Goal: Task Accomplishment & Management: Complete application form

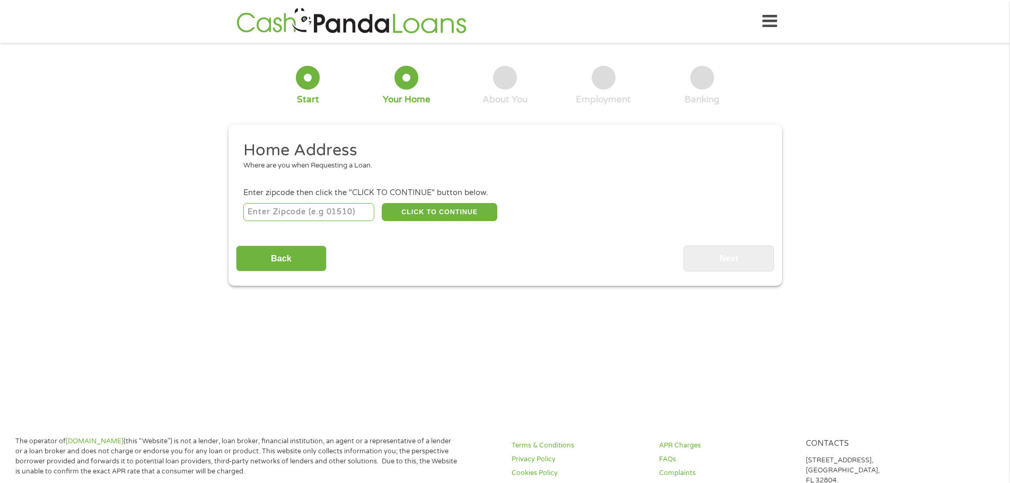
click at [301, 211] on input "number" at bounding box center [308, 212] width 131 height 18
type input "43522"
click at [448, 214] on button "CLICK TO CONTINUE" at bounding box center [440, 212] width 116 height 18
type input "43522"
type input "[GEOGRAPHIC_DATA]"
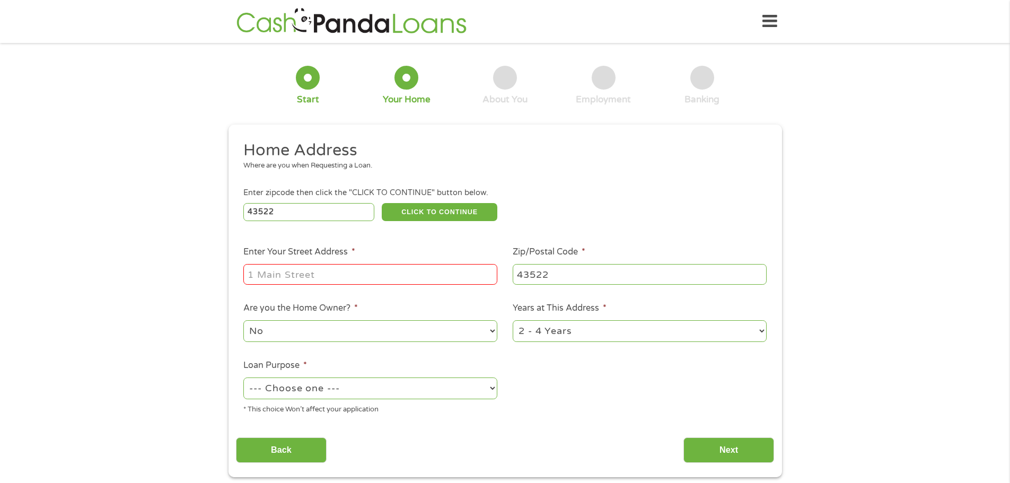
click at [439, 274] on input "Enter Your Street Address *" at bounding box center [370, 274] width 254 height 20
type input "[STREET_ADDRESS][PERSON_NAME]"
click at [758, 333] on select "1 Year or less 1 - 2 Years 2 - 4 Years Over 4 Years" at bounding box center [640, 331] width 254 height 22
select select "24months"
click at [513, 320] on select "1 Year or less 1 - 2 Years 2 - 4 Years Over 4 Years" at bounding box center [640, 331] width 254 height 22
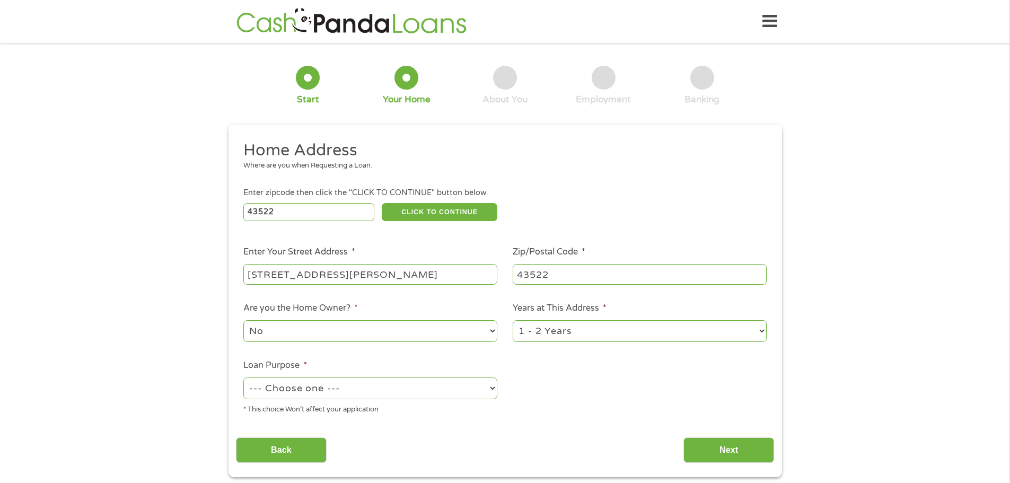
click at [489, 386] on select "--- Choose one --- Pay Bills Debt Consolidation Home Improvement Major Purchase…" at bounding box center [370, 389] width 254 height 22
select select "other"
click at [243, 378] on select "--- Choose one --- Pay Bills Debt Consolidation Home Improvement Major Purchase…" at bounding box center [370, 389] width 254 height 22
click at [742, 450] on input "Next" at bounding box center [729, 451] width 91 height 26
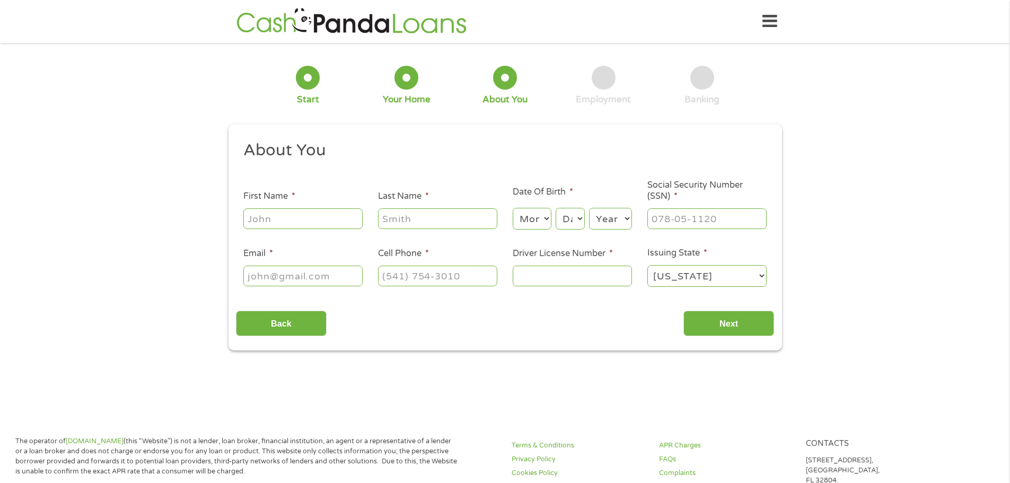
scroll to position [4, 4]
click at [340, 225] on input "First Name *" at bounding box center [302, 218] width 119 height 20
type input "[PERSON_NAME]"
type input "[EMAIL_ADDRESS][DOMAIN_NAME]"
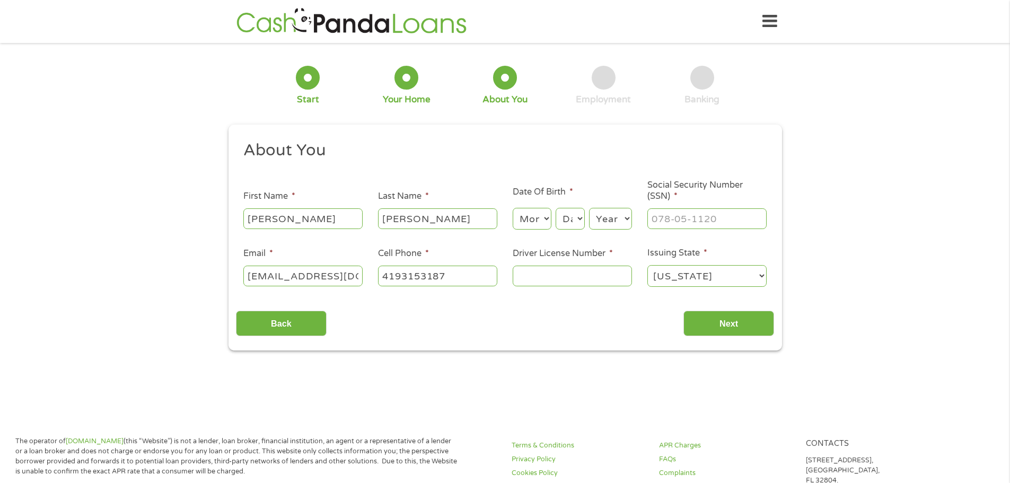
type input "[PHONE_NUMBER]"
click at [547, 219] on select "Month 1 2 3 4 5 6 7 8 9 10 11 12" at bounding box center [532, 219] width 39 height 22
select select "3"
click at [513, 208] on select "Month 1 2 3 4 5 6 7 8 9 10 11 12" at bounding box center [532, 219] width 39 height 22
click at [581, 223] on select "Day 1 2 3 4 5 6 7 8 9 10 11 12 13 14 15 16 17 18 19 20 21 22 23 24 25 26 27 28 …" at bounding box center [570, 219] width 29 height 22
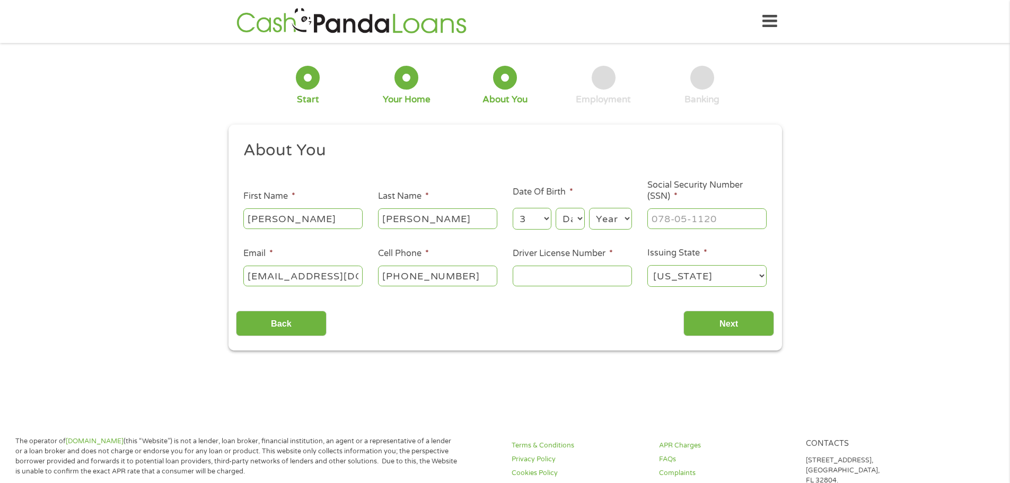
select select "4"
click at [556, 208] on select "Day 1 2 3 4 5 6 7 8 9 10 11 12 13 14 15 16 17 18 19 20 21 22 23 24 25 26 27 28 …" at bounding box center [570, 219] width 29 height 22
click at [624, 221] on select "Year [DATE] 2006 2005 2004 2003 2002 2001 2000 1999 1998 1997 1996 1995 1994 19…" at bounding box center [610, 219] width 43 height 22
select select "1977"
click at [589, 208] on select "Year [DATE] 2006 2005 2004 2003 2002 2001 2000 1999 1998 1997 1996 1995 1994 19…" at bounding box center [610, 219] width 43 height 22
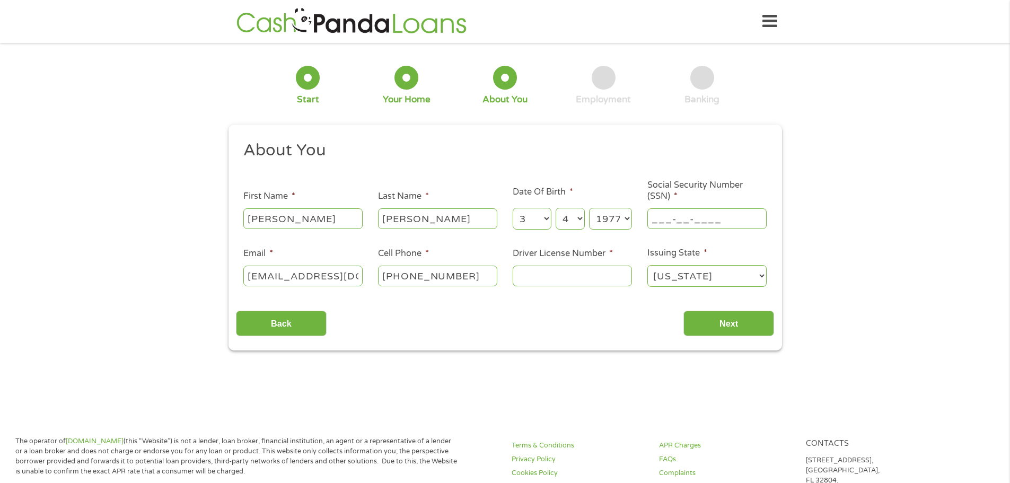
click at [679, 215] on input "___-__-____" at bounding box center [707, 218] width 119 height 20
type input "075-70-1787"
click at [597, 275] on input "Driver License Number *" at bounding box center [572, 276] width 119 height 20
type input "RU574936"
click at [732, 329] on input "Next" at bounding box center [729, 324] width 91 height 26
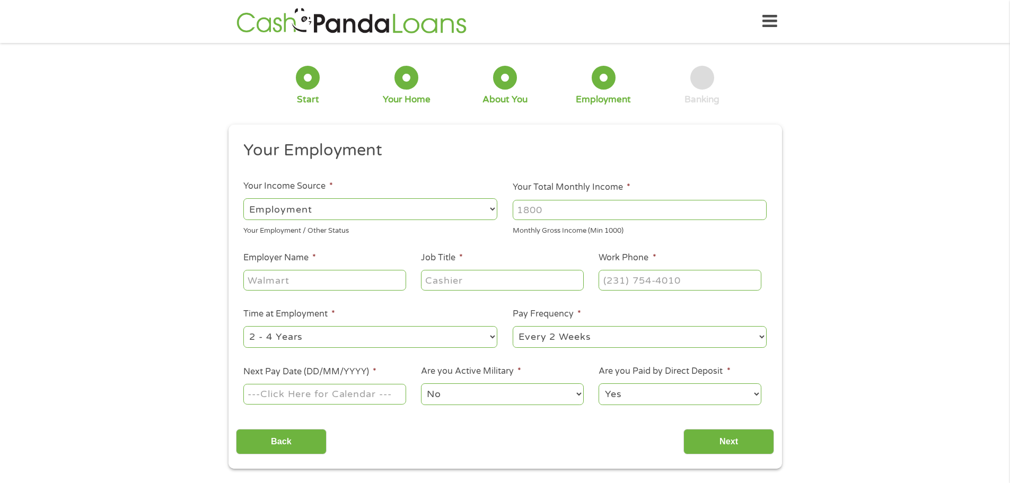
click at [489, 211] on select "--- Choose one --- Employment [DEMOGRAPHIC_DATA] Benefits" at bounding box center [370, 209] width 254 height 22
click at [588, 206] on input "Your Total Monthly Income *" at bounding box center [640, 210] width 254 height 20
type input "4940"
click at [351, 280] on input "Employer Name *" at bounding box center [324, 280] width 162 height 20
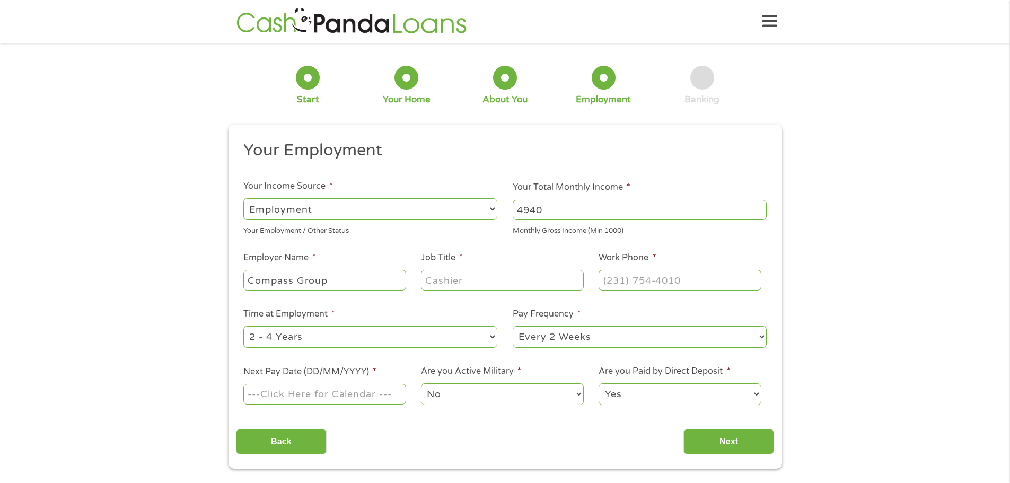
type input "Compass Group"
click at [438, 281] on input "Job Title *" at bounding box center [502, 280] width 162 height 20
type input "Assistant General Manager"
click at [641, 281] on input "(___) ___-____" at bounding box center [680, 280] width 162 height 20
type input "[PHONE_NUMBER]"
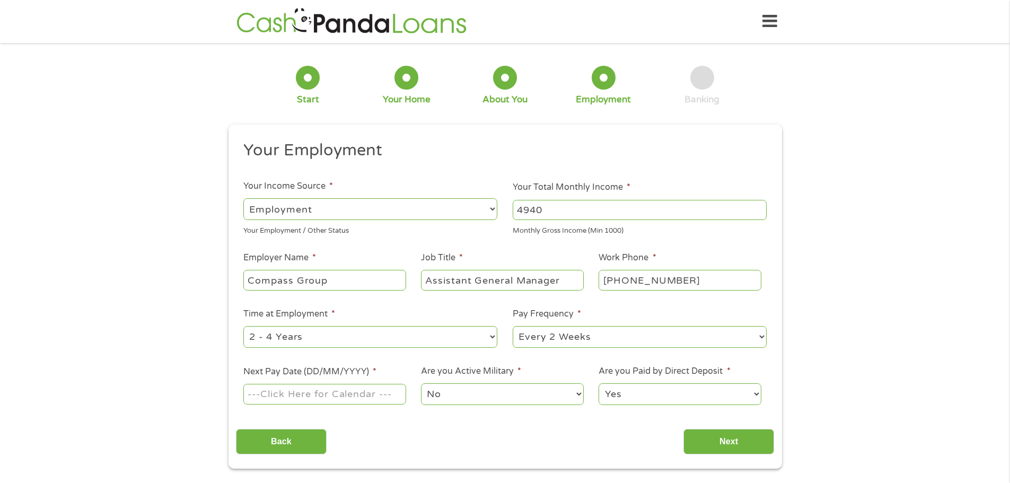
click at [487, 337] on select "--- Choose one --- 1 Year or less 1 - 2 Years 2 - 4 Years Over 4 Years" at bounding box center [370, 337] width 254 height 22
select select "60months"
click at [243, 326] on select "--- Choose one --- 1 Year or less 1 - 2 Years 2 - 4 Years Over 4 Years" at bounding box center [370, 337] width 254 height 22
click at [398, 398] on input "Next Pay Date (DD/MM/YYYY) *" at bounding box center [324, 394] width 162 height 20
type input "[DATE]"
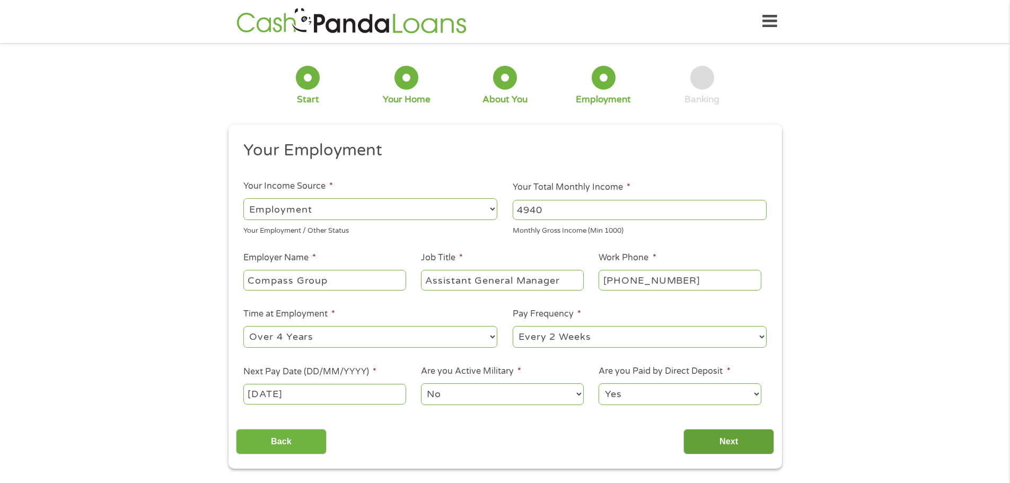
click at [722, 440] on input "Next" at bounding box center [729, 442] width 91 height 26
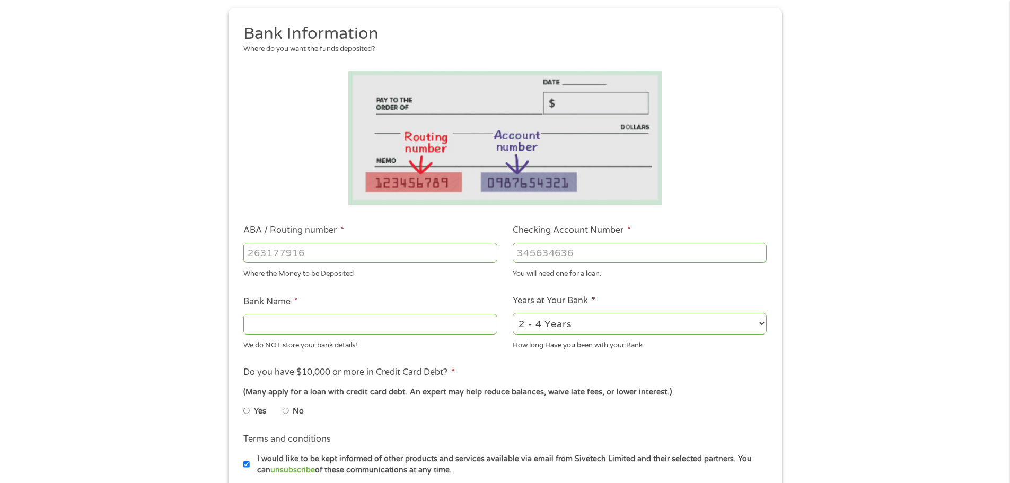
scroll to position [159, 0]
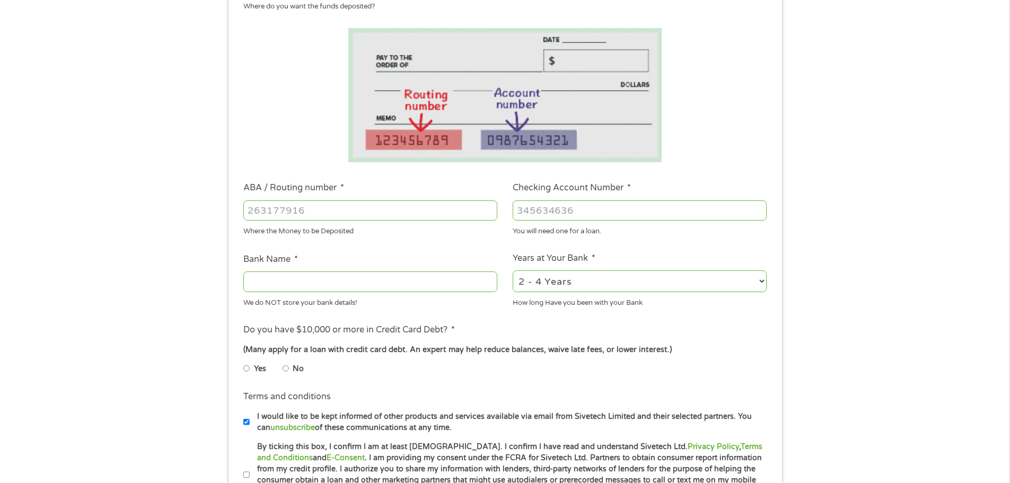
click at [386, 211] on input "ABA / Routing number *" at bounding box center [370, 210] width 254 height 20
type input "031101279"
type input "THE BANCORP BANK"
type input "031101279"
click at [580, 211] on input "Checking Account Number *" at bounding box center [640, 210] width 254 height 20
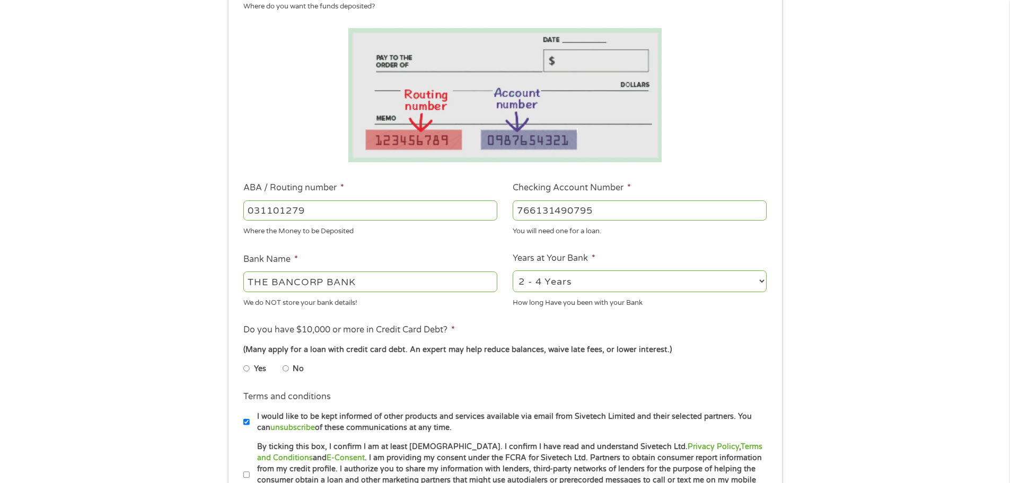
type input "766131490795"
click at [757, 279] on select "2 - 4 Years 6 - 12 Months 1 - 2 Years Over 4 Years" at bounding box center [640, 281] width 254 height 22
select select "24months"
click at [513, 270] on select "2 - 4 Years 6 - 12 Months 1 - 2 Years Over 4 Years" at bounding box center [640, 281] width 254 height 22
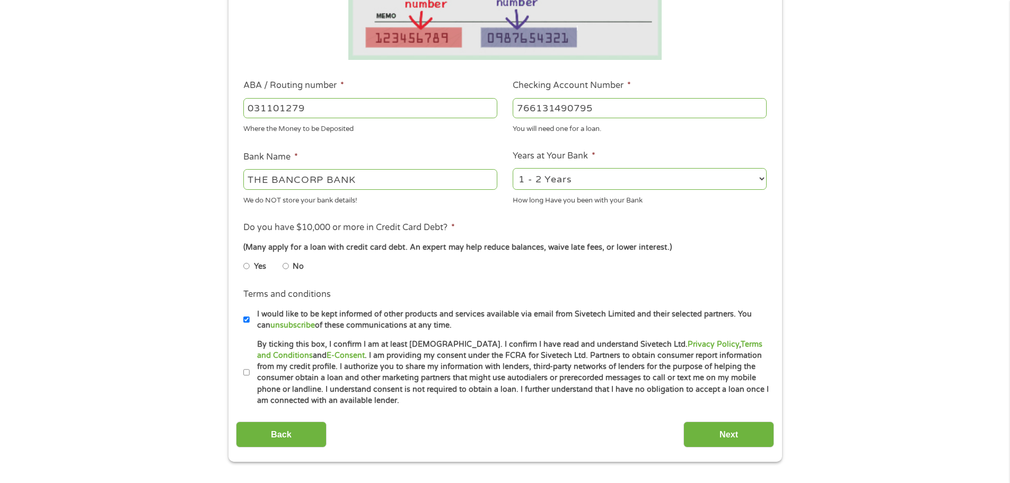
scroll to position [265, 0]
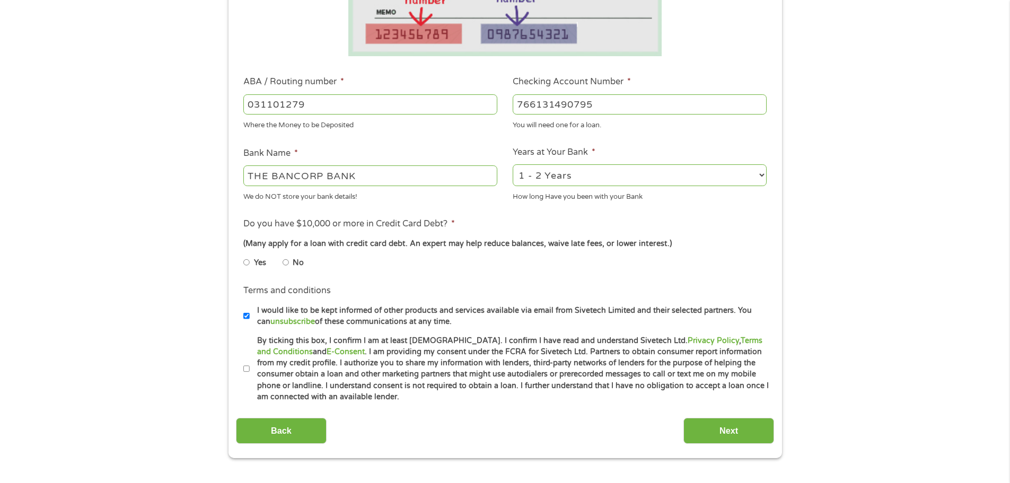
click at [283, 263] on input "No" at bounding box center [286, 262] width 6 height 17
radio input "true"
click at [244, 366] on input "By ticking this box, I confirm I am at least [DEMOGRAPHIC_DATA]. I confirm I ha…" at bounding box center [246, 369] width 6 height 17
checkbox input "true"
click at [749, 426] on input "Next" at bounding box center [729, 431] width 91 height 26
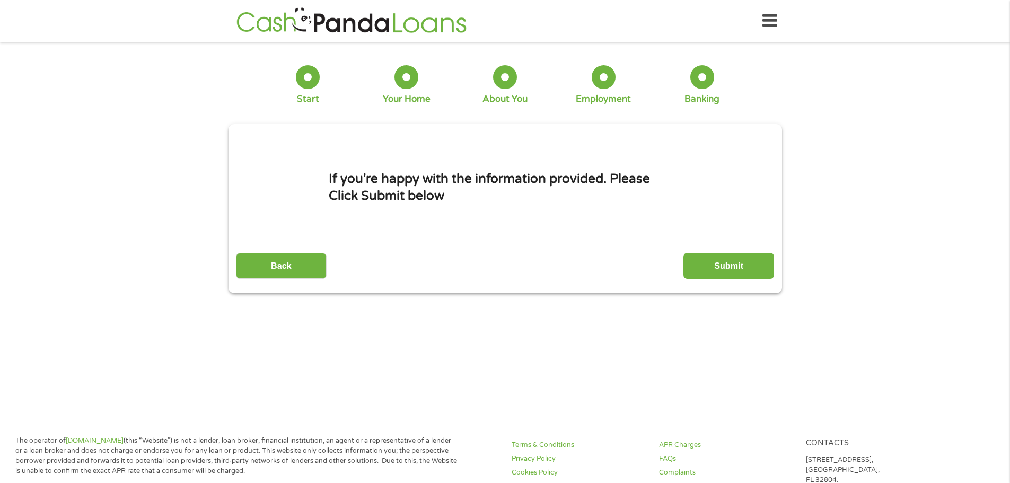
scroll to position [0, 0]
click at [740, 264] on input "Submit" at bounding box center [729, 266] width 91 height 26
